Goal: Book appointment/travel/reservation

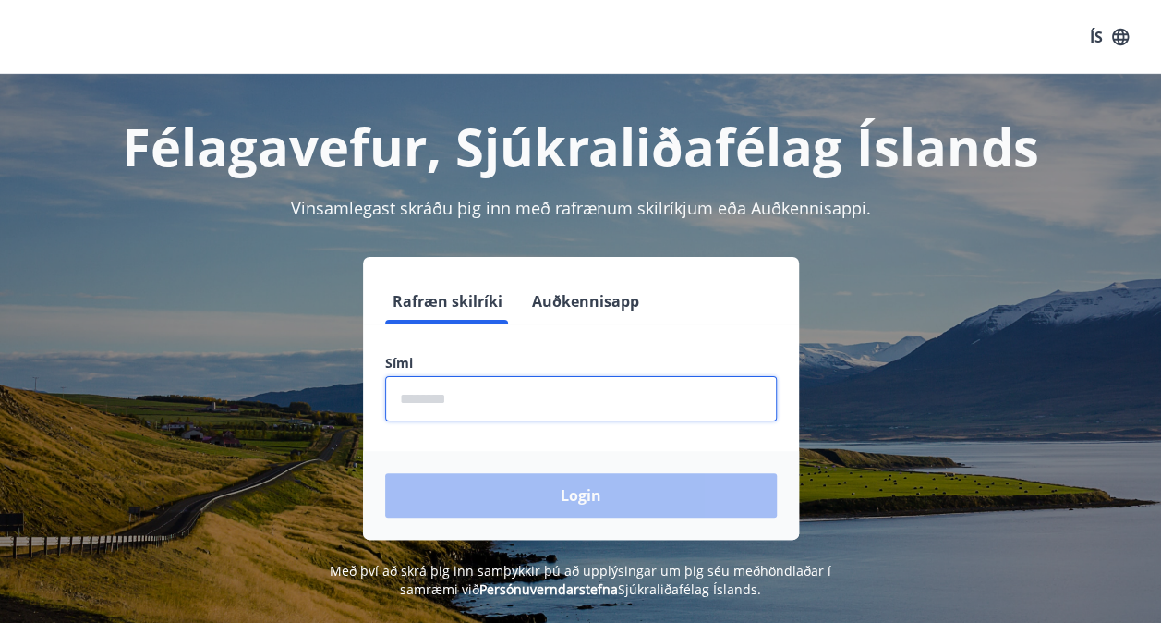
click at [557, 401] on input "phone" at bounding box center [581, 398] width 392 height 45
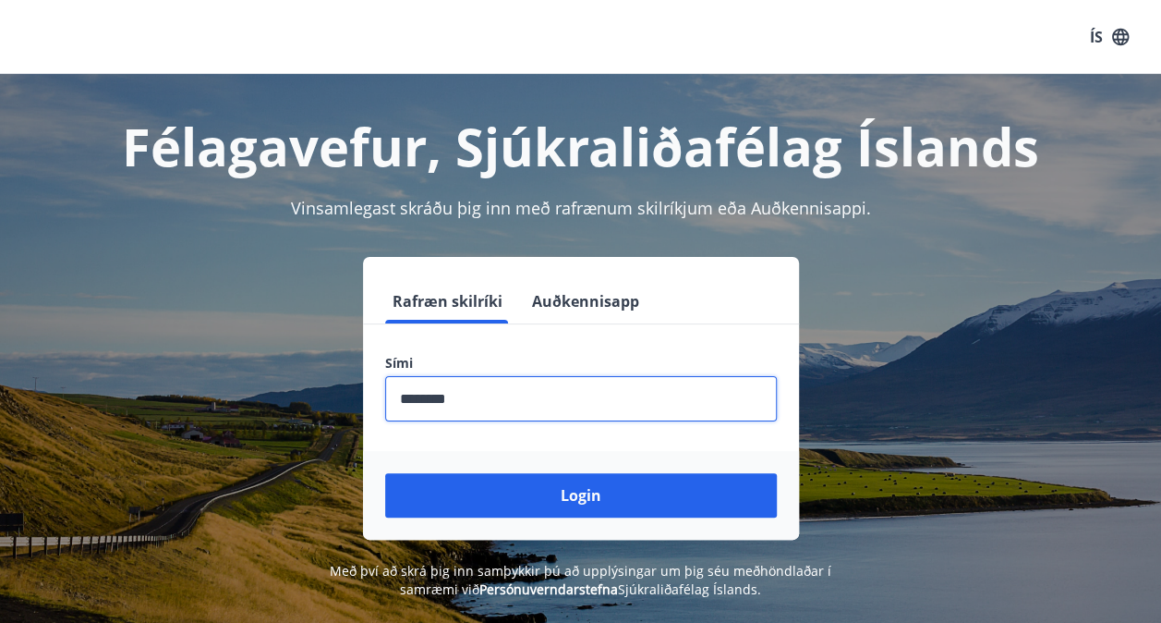
type input "********"
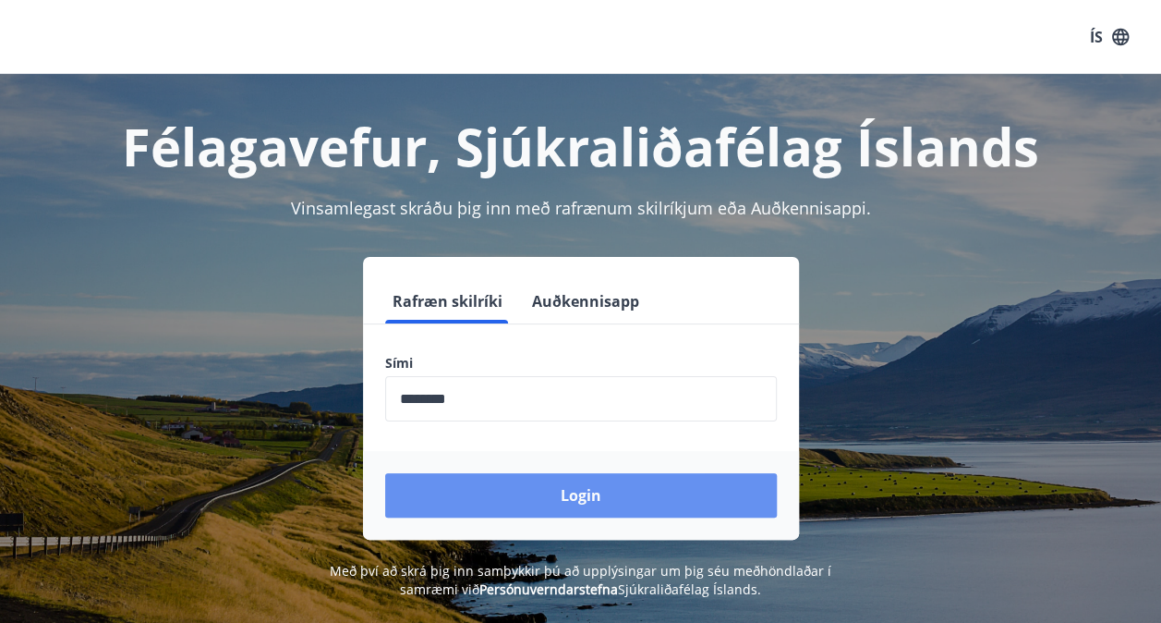
click at [591, 499] on button "Login" at bounding box center [581, 495] width 392 height 44
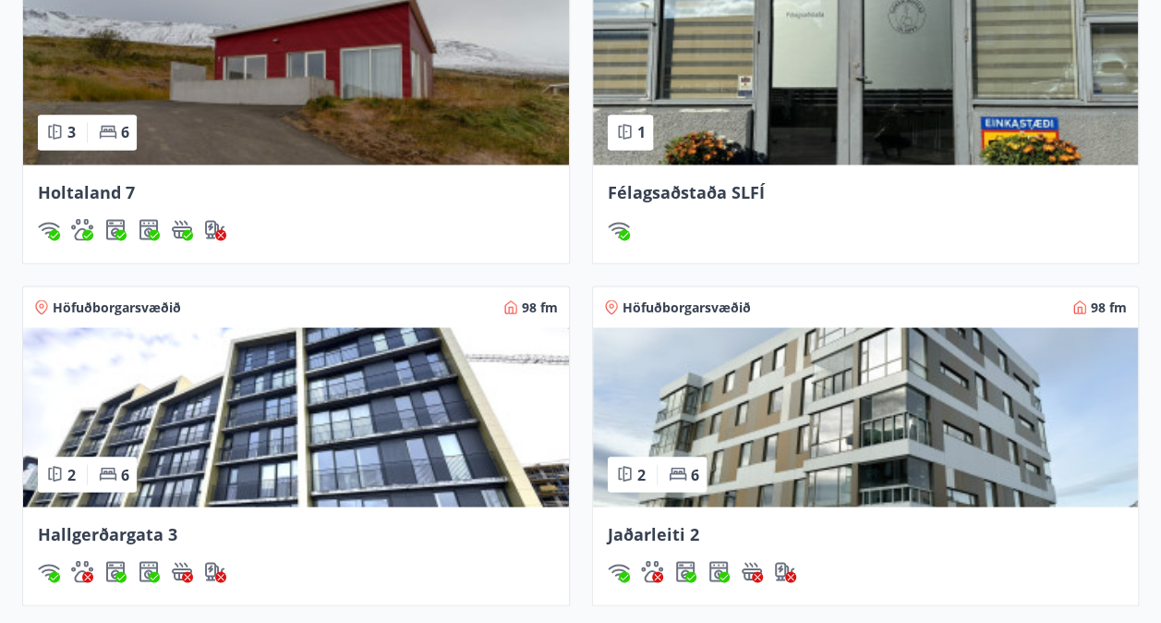
scroll to position [1663, 0]
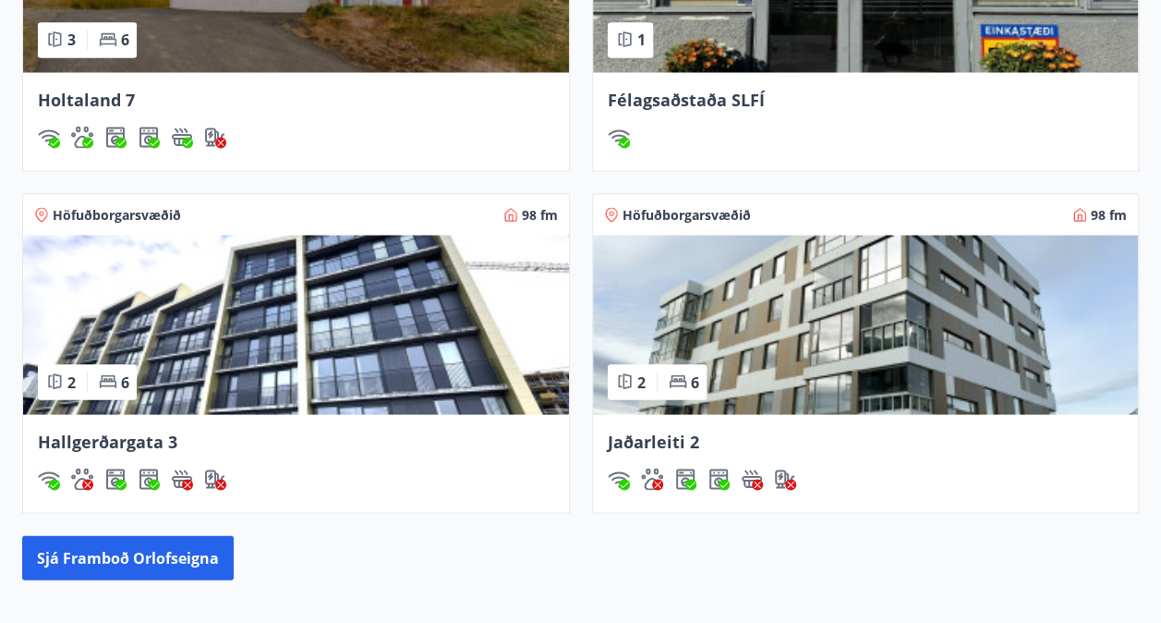
click at [750, 360] on img at bounding box center [866, 324] width 546 height 179
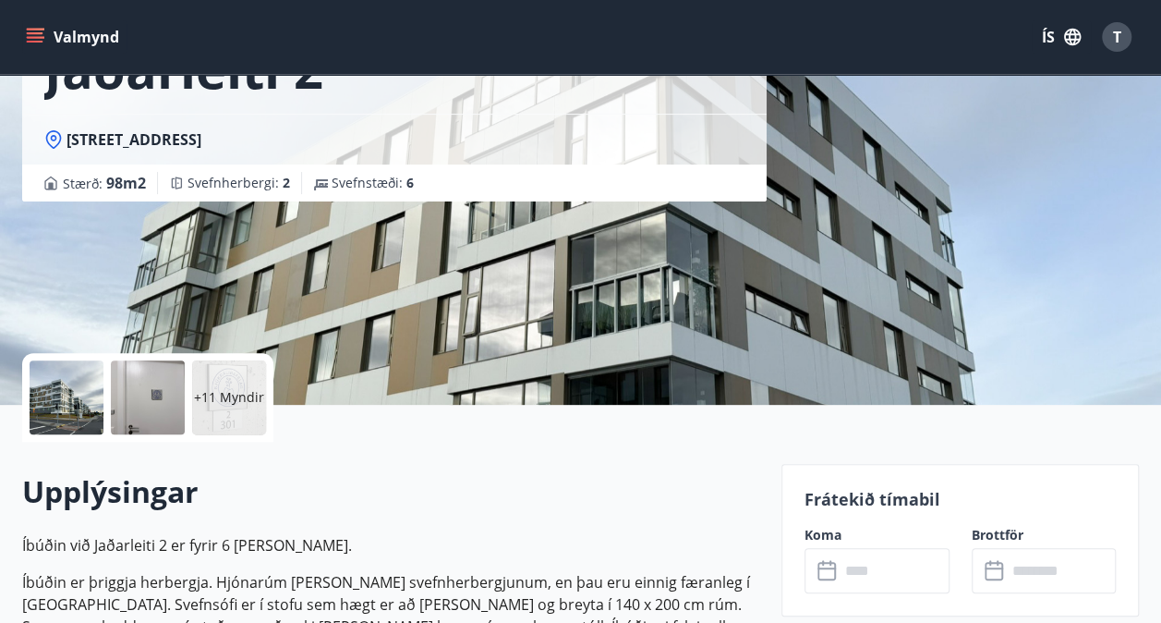
scroll to position [462, 0]
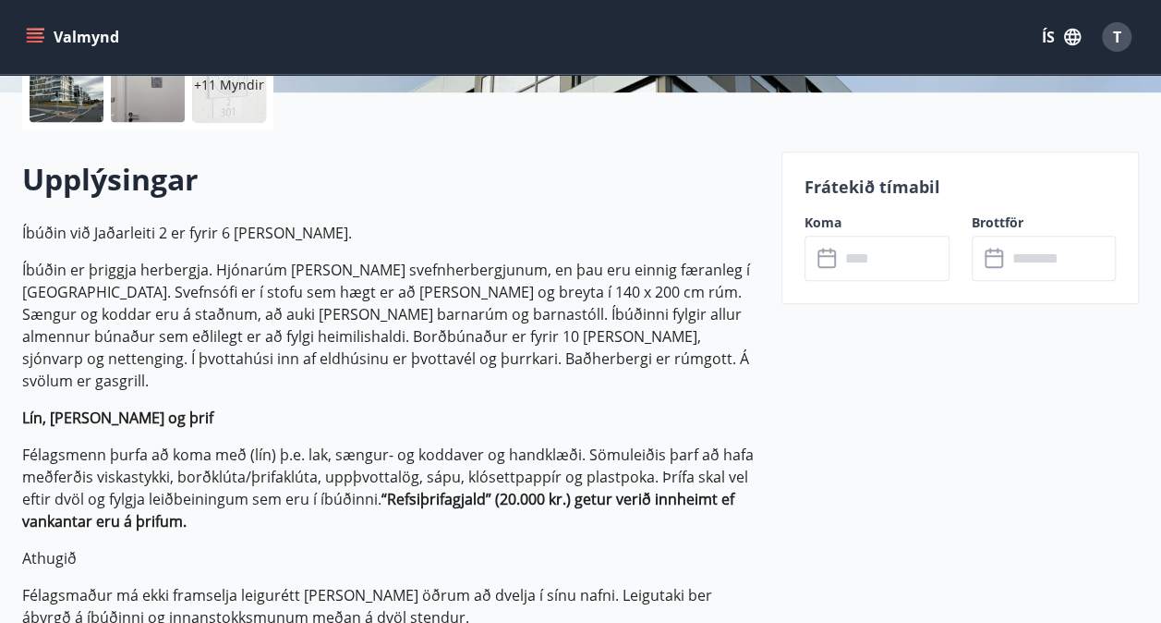
click at [847, 251] on input "text" at bounding box center [895, 258] width 110 height 45
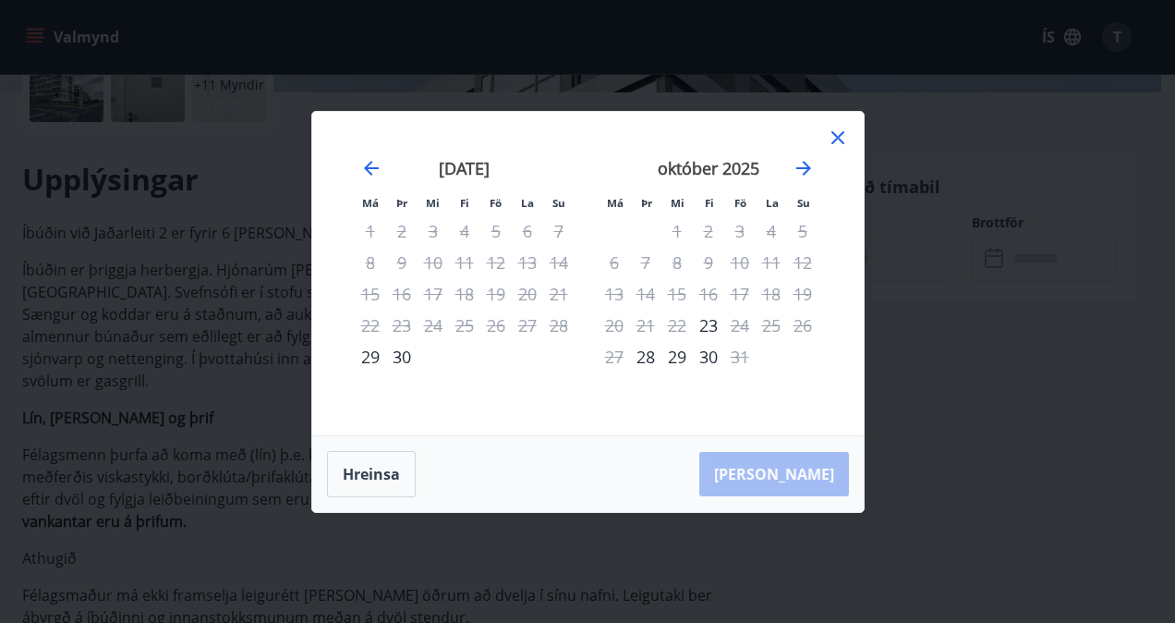
click at [799, 171] on icon "Move forward to switch to the next month." at bounding box center [804, 168] width 22 height 22
drag, startPoint x: 652, startPoint y: 359, endPoint x: 668, endPoint y: 362, distance: 15.9
click at [650, 360] on div "25" at bounding box center [645, 356] width 31 height 31
click at [673, 362] on div "26" at bounding box center [676, 356] width 31 height 31
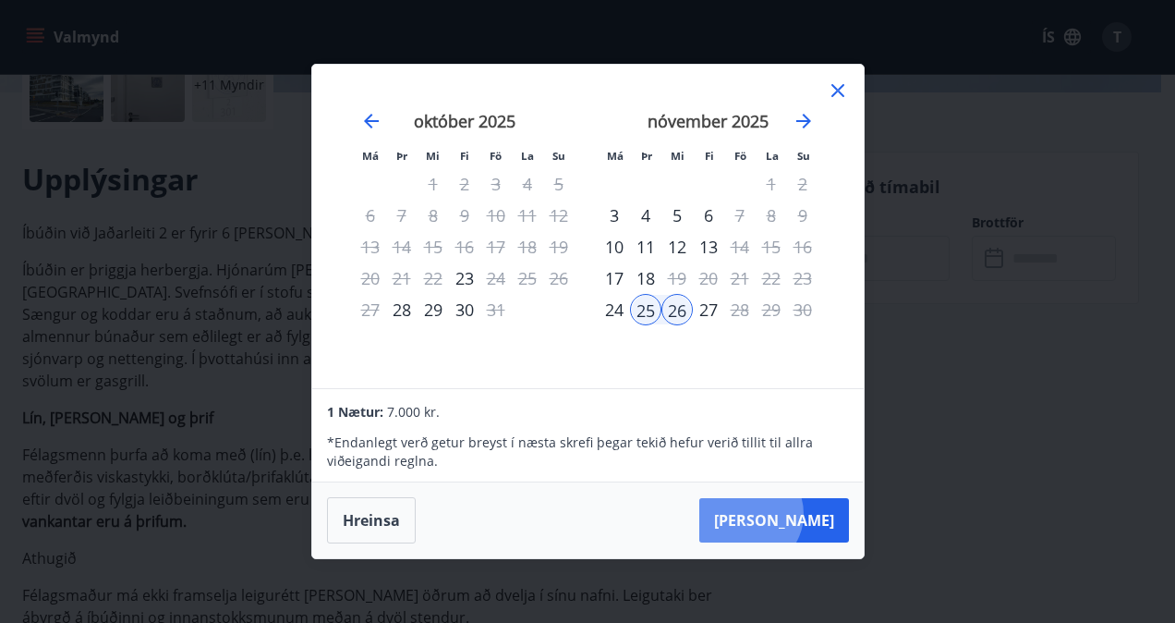
click at [806, 514] on button "Taka Frá" at bounding box center [774, 520] width 150 height 44
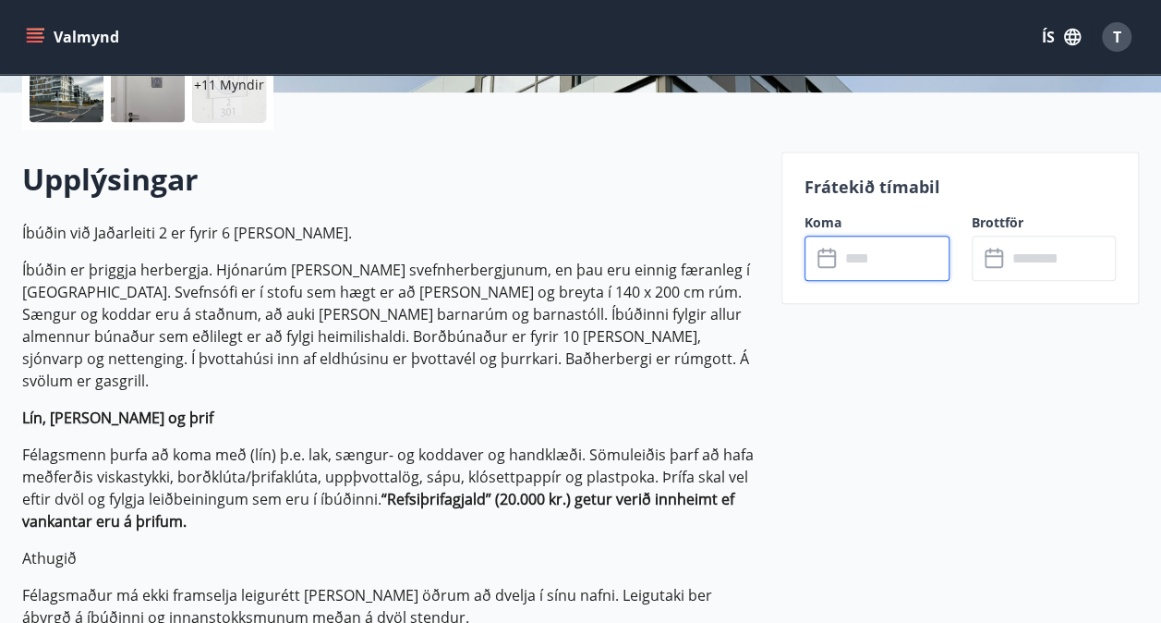
type input "******"
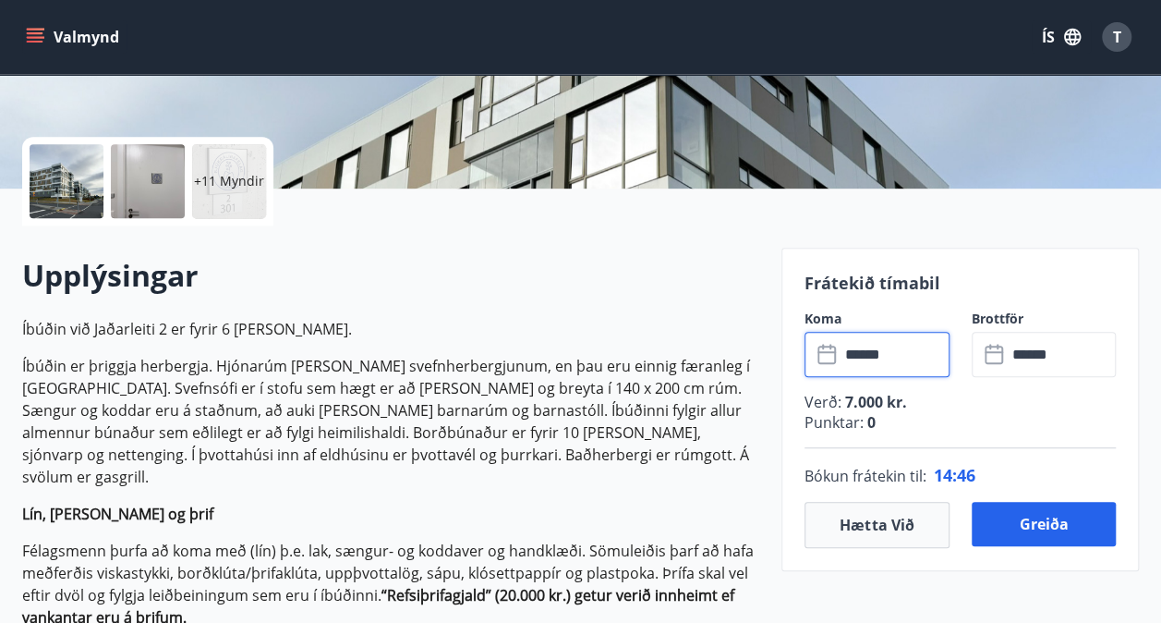
scroll to position [370, 0]
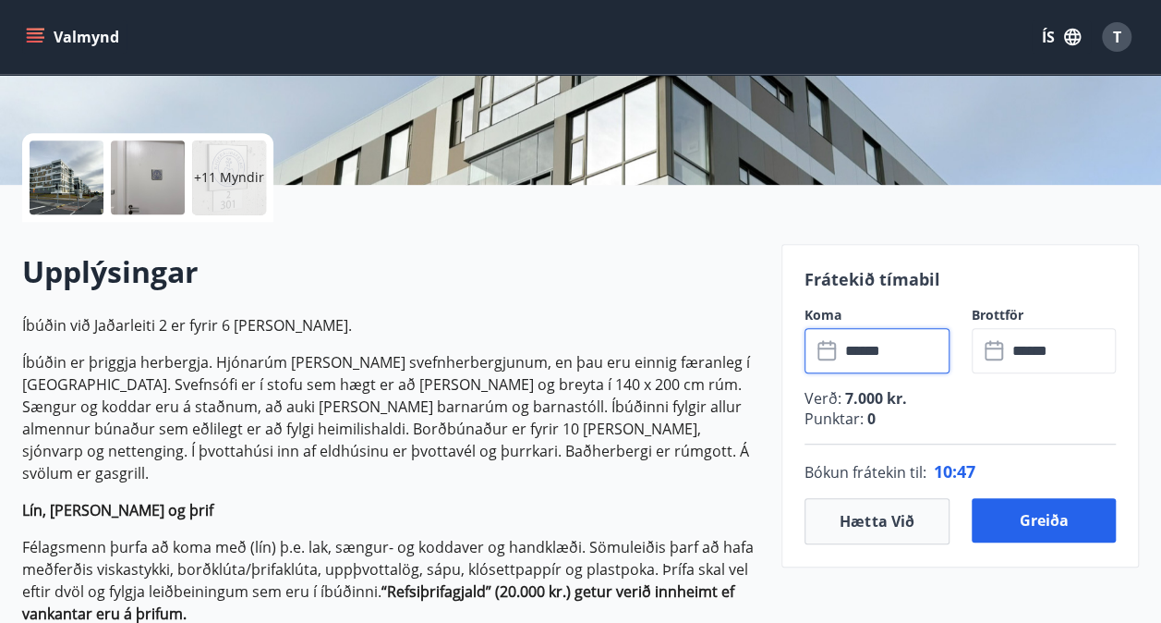
click at [1037, 522] on button "Greiða" at bounding box center [1044, 520] width 145 height 44
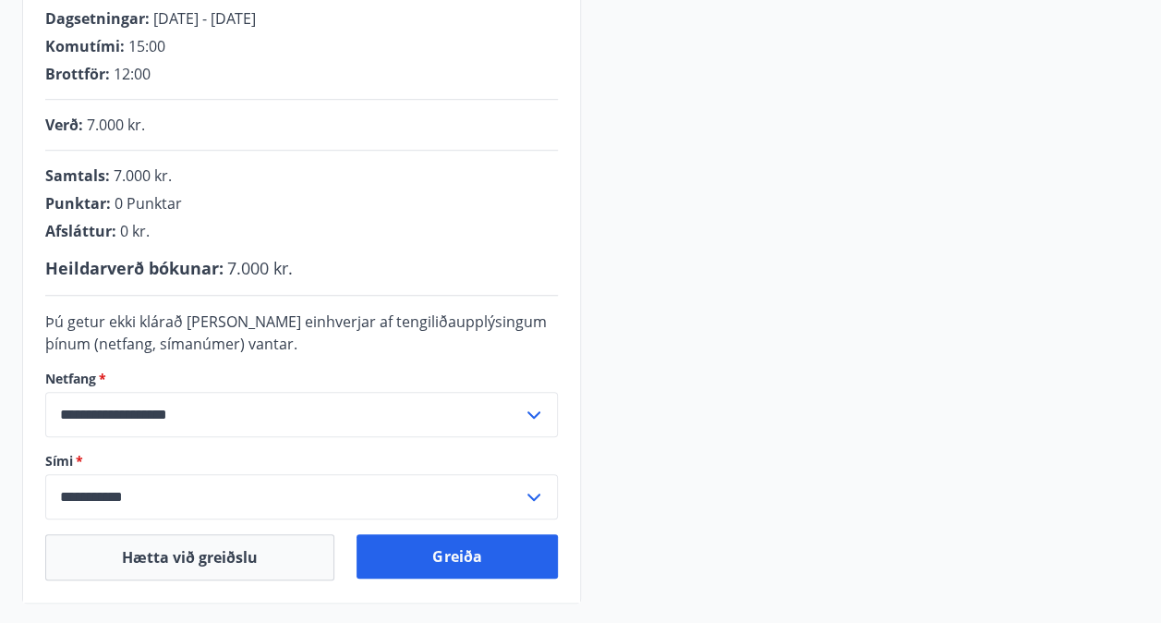
scroll to position [370, 0]
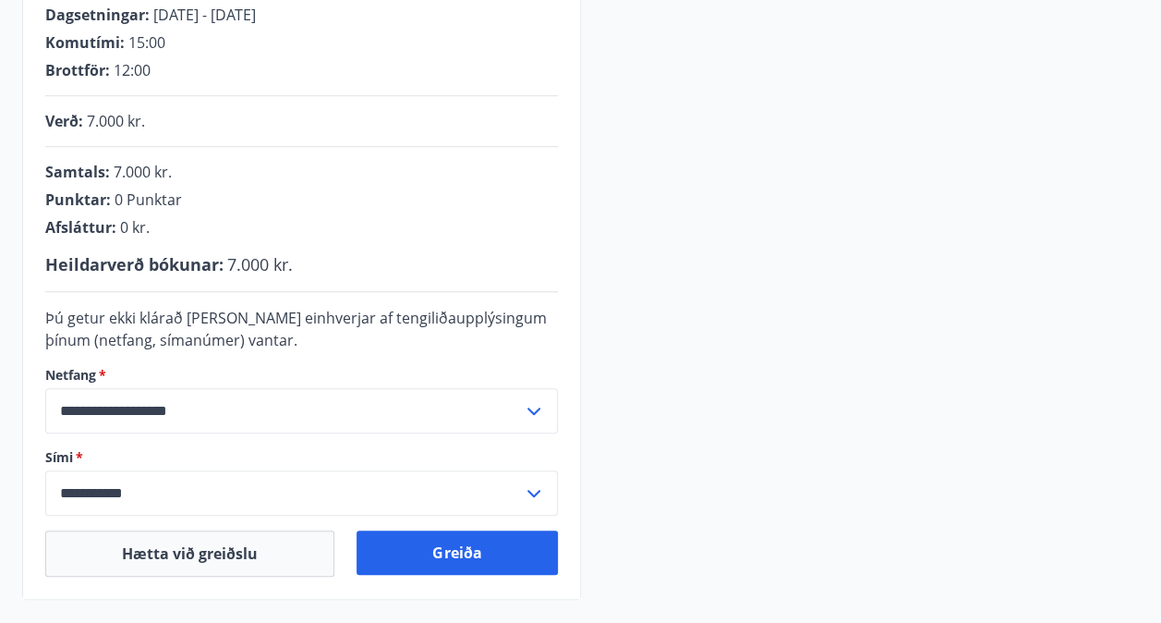
click at [453, 552] on button "Greiða" at bounding box center [457, 552] width 200 height 44
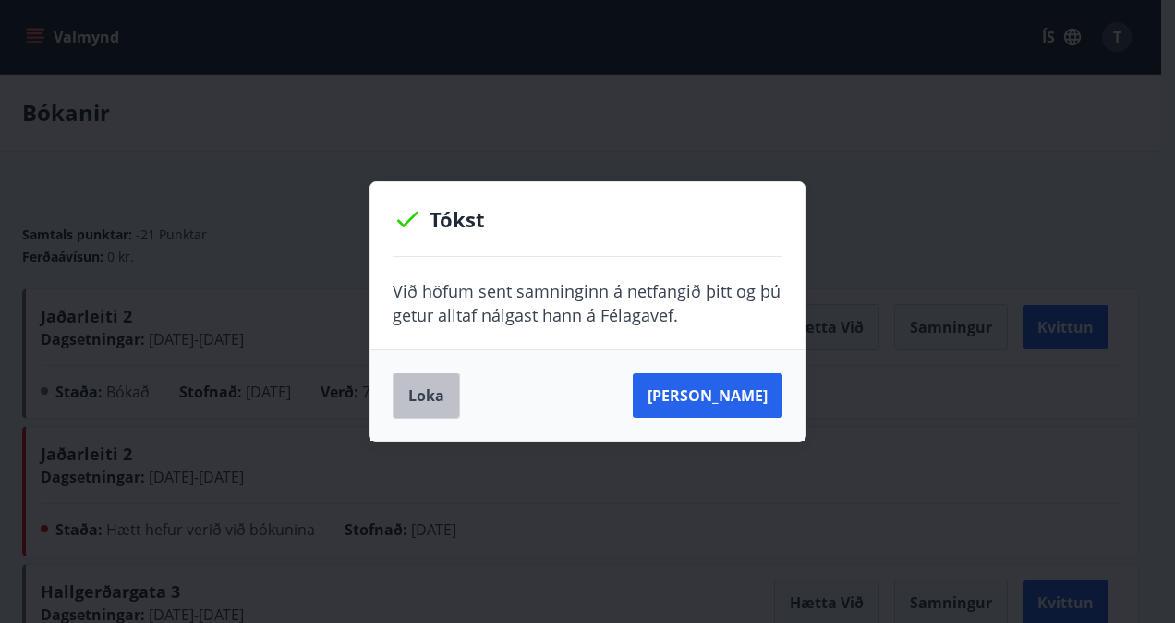
click at [431, 390] on button "Loka" at bounding box center [426, 395] width 67 height 46
